Goal: Find contact information: Find contact information

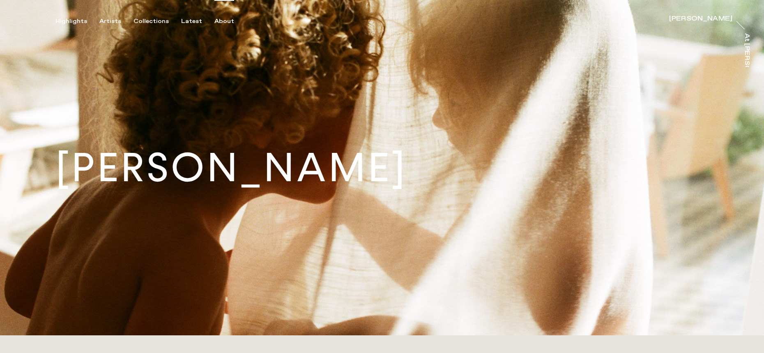
click at [218, 23] on div "About" at bounding box center [224, 21] width 20 height 7
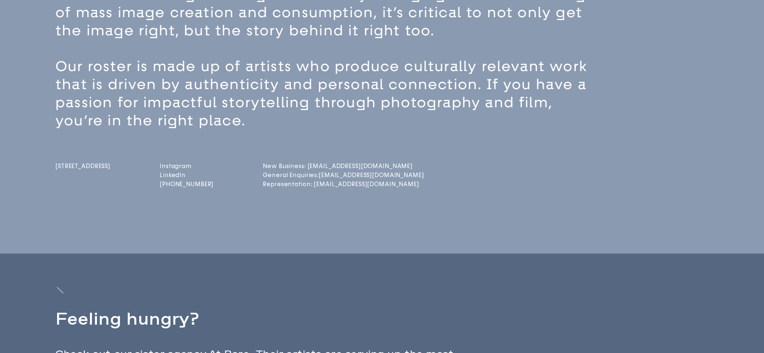
scroll to position [232, 0]
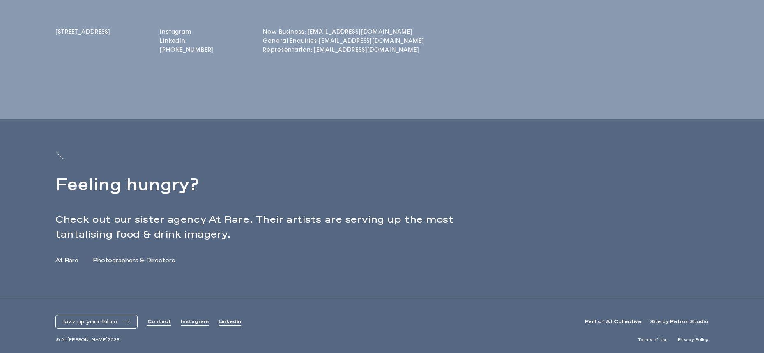
click at [661, 341] on link "Terms of Use" at bounding box center [653, 340] width 30 height 6
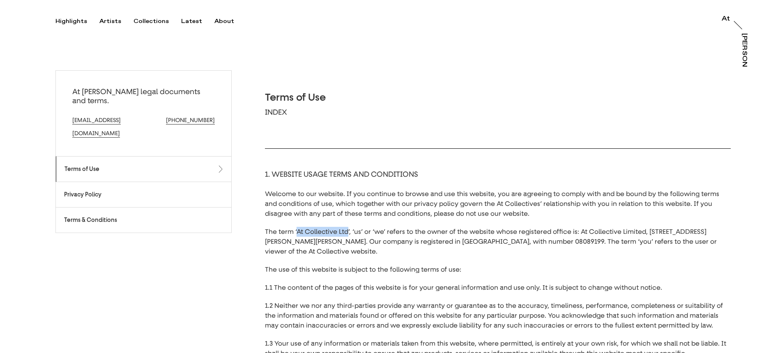
drag, startPoint x: 296, startPoint y: 231, endPoint x: 349, endPoint y: 230, distance: 53.0
click at [349, 230] on p "The term ‘At Collective Ltd’, ‘us’ or ‘we’ refers to the owner of the website w…" at bounding box center [498, 242] width 466 height 30
copy p "At Collective Ltd"
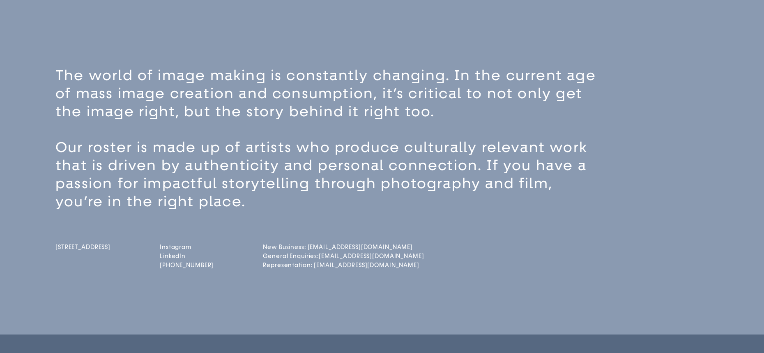
scroll to position [21, 0]
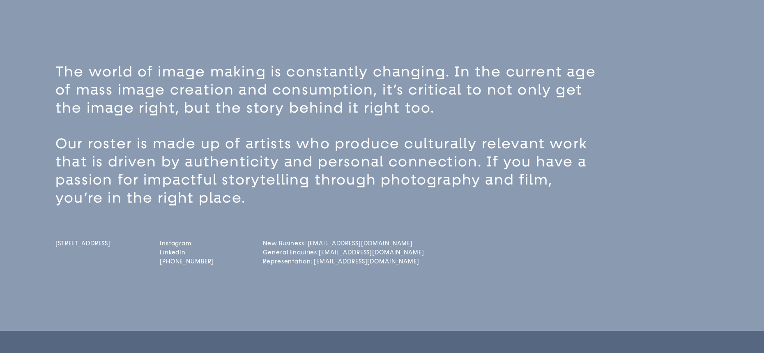
copy span "[STREET_ADDRESS]"
drag, startPoint x: 54, startPoint y: 242, endPoint x: 77, endPoint y: 260, distance: 29.2
click at [77, 260] on div "The world of image making is constantly changing. In the current age of mass im…" at bounding box center [382, 189] width 764 height 281
